Goal: Task Accomplishment & Management: Complete application form

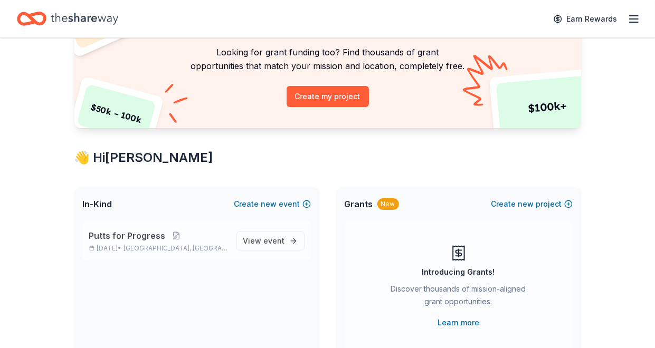
scroll to position [106, 0]
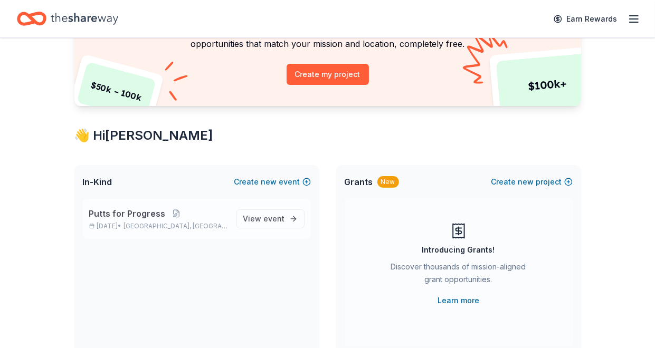
click at [137, 217] on span "Putts for Progress" at bounding box center [127, 213] width 76 height 13
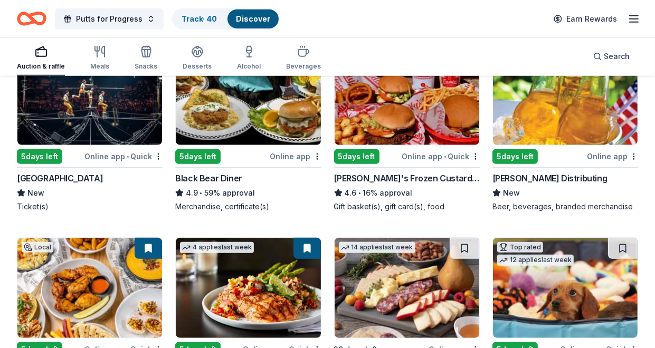
scroll to position [739, 0]
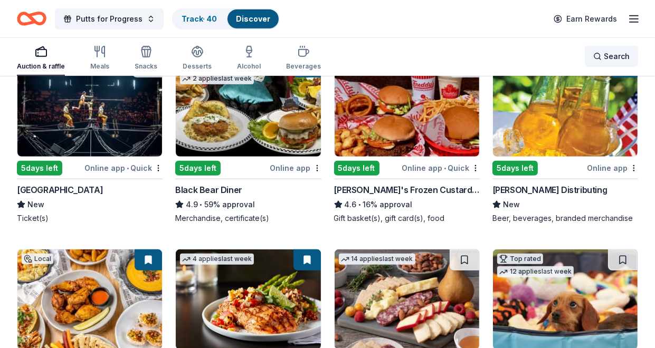
click at [621, 57] on span "Search" at bounding box center [617, 56] width 26 height 13
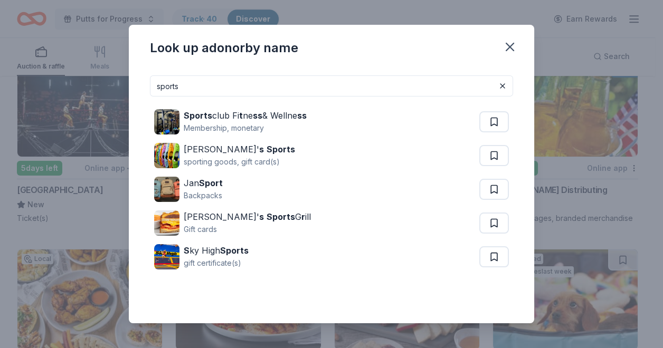
drag, startPoint x: 270, startPoint y: 86, endPoint x: 155, endPoint y: 86, distance: 114.5
click at [155, 86] on input "sports" at bounding box center [331, 85] width 363 height 21
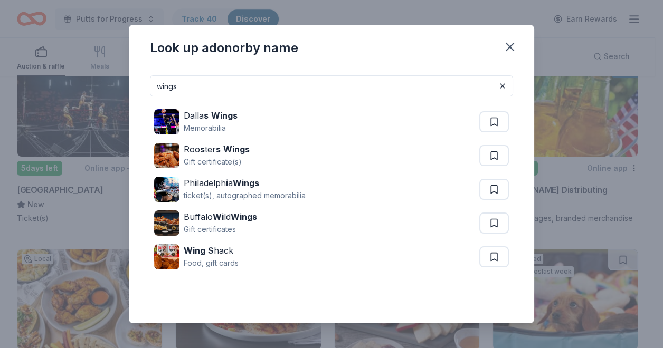
drag, startPoint x: 190, startPoint y: 91, endPoint x: 157, endPoint y: 90, distance: 33.3
click at [157, 90] on input "wings" at bounding box center [331, 85] width 363 height 21
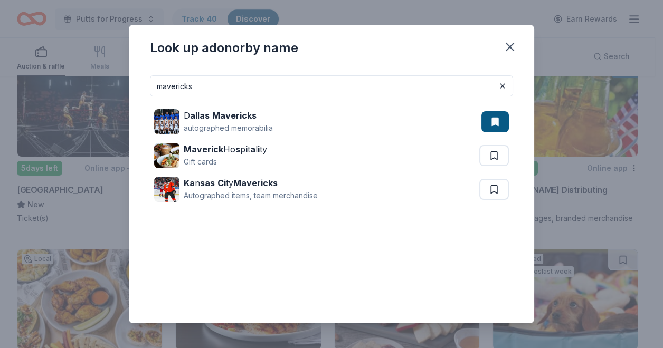
drag, startPoint x: 210, startPoint y: 85, endPoint x: 155, endPoint y: 81, distance: 56.1
click at [155, 81] on input "mavericks" at bounding box center [331, 85] width 363 height 21
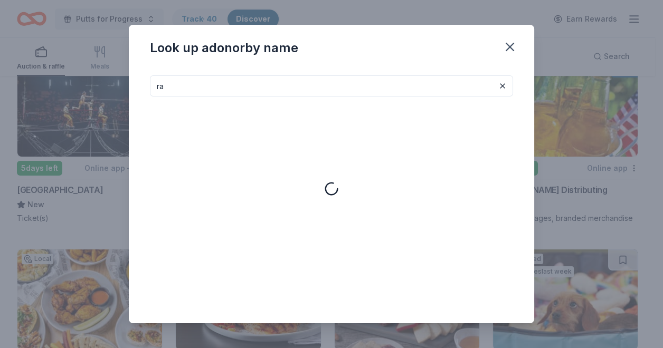
type input "r"
click at [506, 48] on icon "button" at bounding box center [509, 47] width 15 height 15
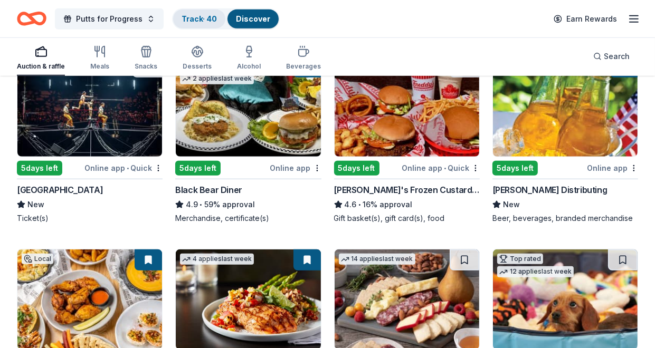
click at [195, 17] on link "Track · 40" at bounding box center [198, 18] width 35 height 9
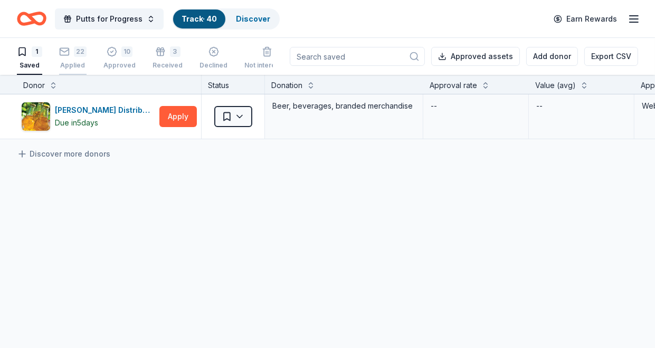
click at [70, 49] on div "22" at bounding box center [72, 51] width 27 height 11
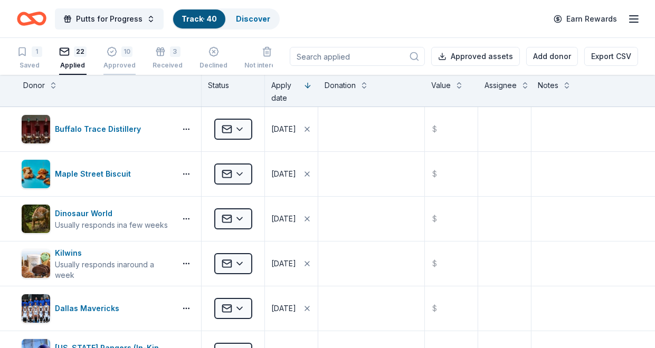
click at [114, 52] on icon "button" at bounding box center [112, 51] width 9 height 9
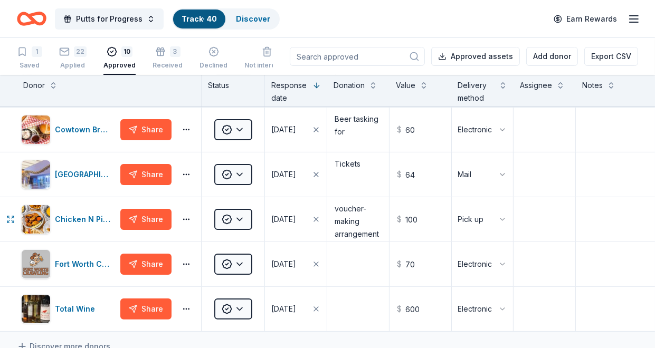
scroll to position [211, 0]
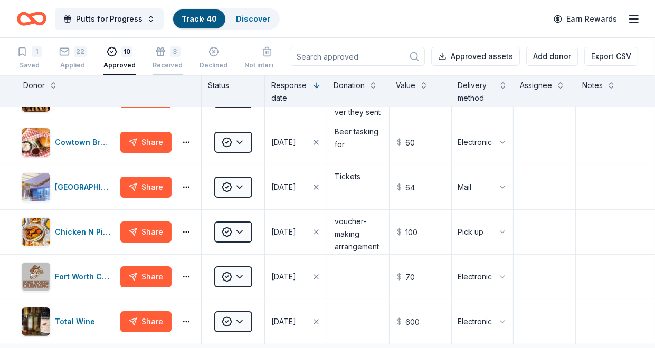
click at [158, 55] on icon "button" at bounding box center [160, 51] width 11 height 11
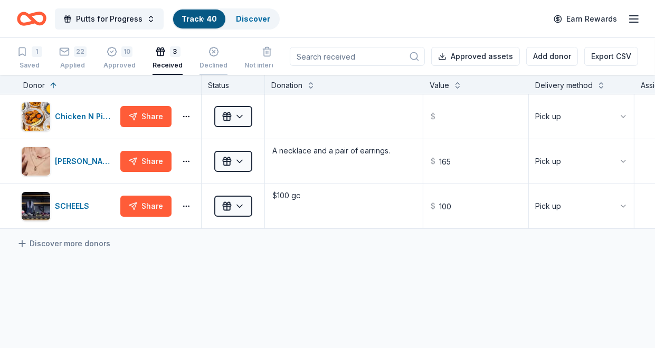
click at [213, 52] on icon "button" at bounding box center [213, 51] width 11 height 11
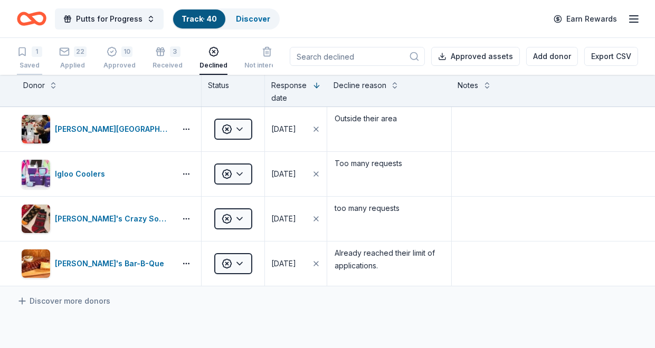
click at [32, 53] on div "1" at bounding box center [37, 51] width 11 height 11
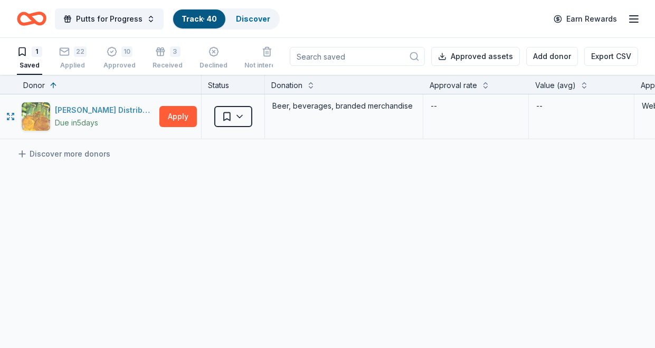
click at [109, 112] on div "[PERSON_NAME] Distributing" at bounding box center [105, 110] width 100 height 13
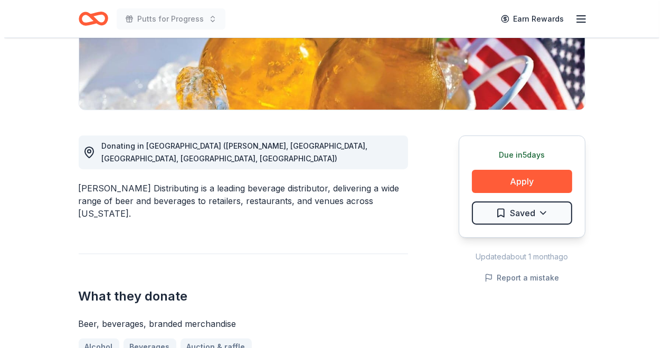
scroll to position [211, 0]
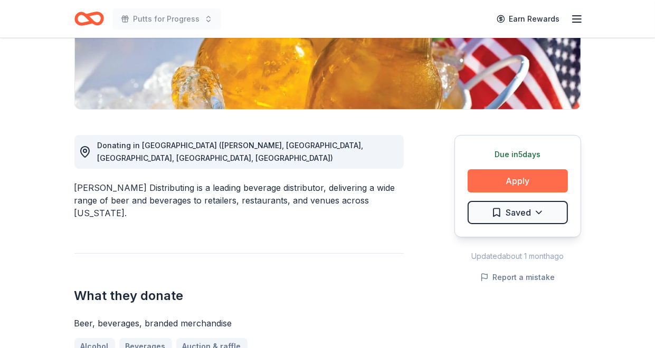
click at [524, 180] on button "Apply" at bounding box center [517, 180] width 100 height 23
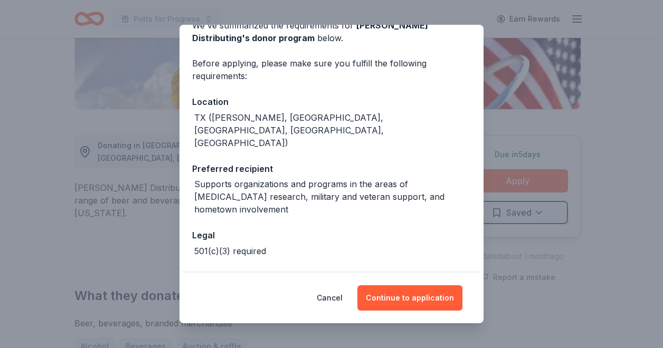
scroll to position [59, 0]
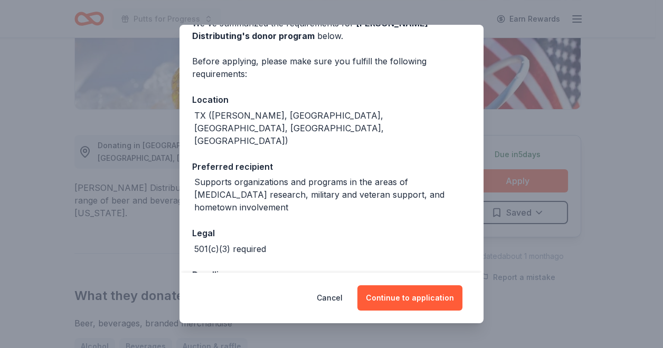
click at [390, 313] on div "Cancel Continue to application" at bounding box center [331, 298] width 304 height 51
click at [409, 275] on div "Cancel Continue to application" at bounding box center [331, 298] width 304 height 51
click at [409, 294] on button "Continue to application" at bounding box center [409, 297] width 105 height 25
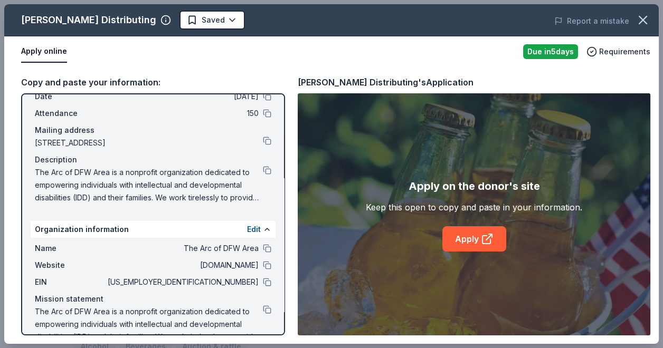
scroll to position [72, 0]
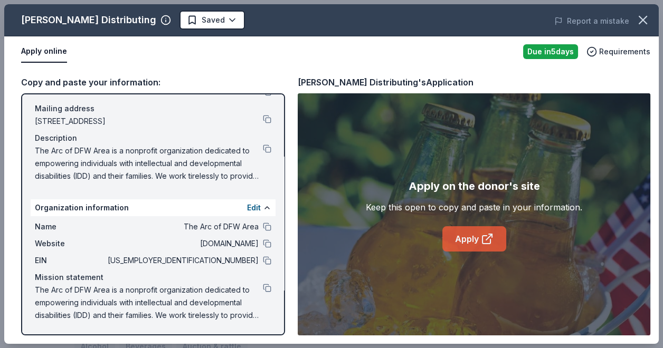
click at [479, 238] on link "Apply" at bounding box center [474, 238] width 64 height 25
